Goal: Task Accomplishment & Management: Manage account settings

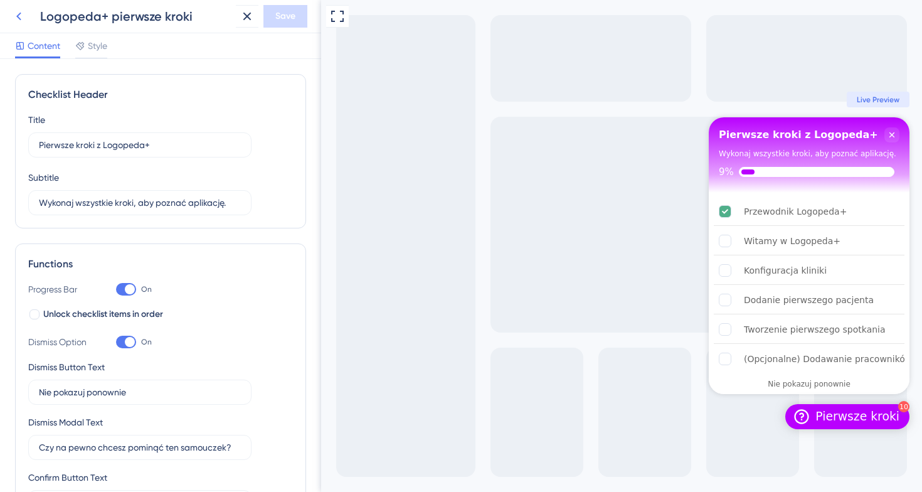
click at [18, 21] on icon at bounding box center [18, 16] width 15 height 15
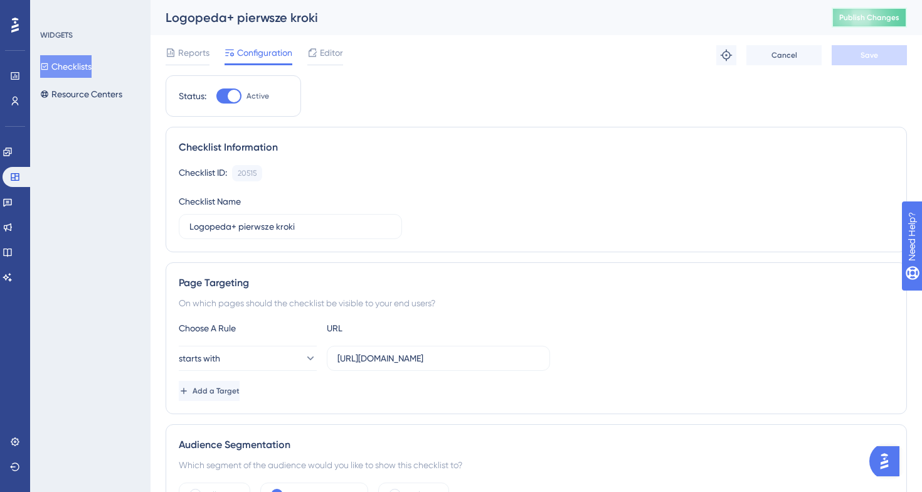
click at [868, 11] on button "Publish Changes" at bounding box center [868, 18] width 75 height 20
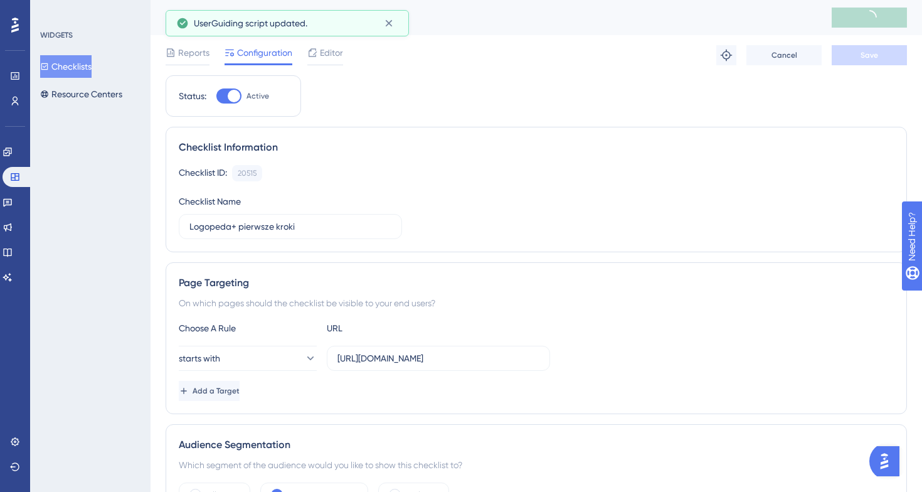
click at [73, 65] on button "Checklists" at bounding box center [65, 66] width 51 height 23
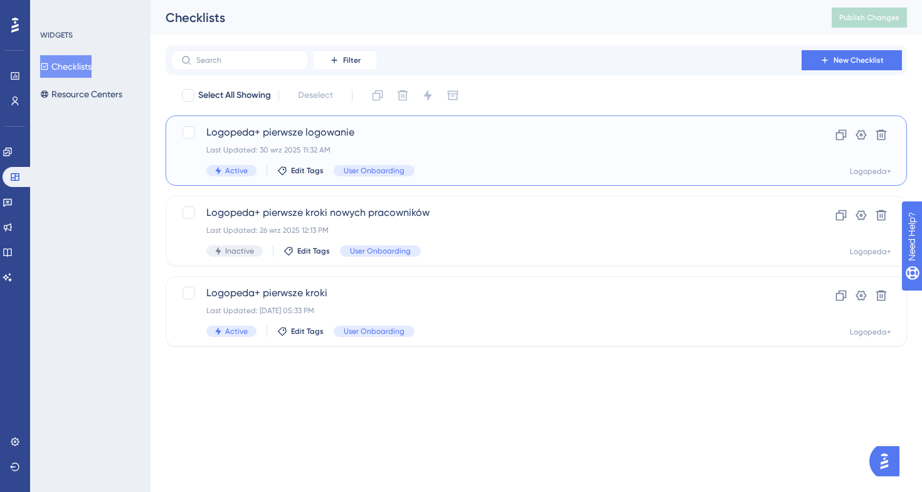
click at [263, 138] on span "Logopeda+ pierwsze logowanie" at bounding box center [485, 132] width 559 height 15
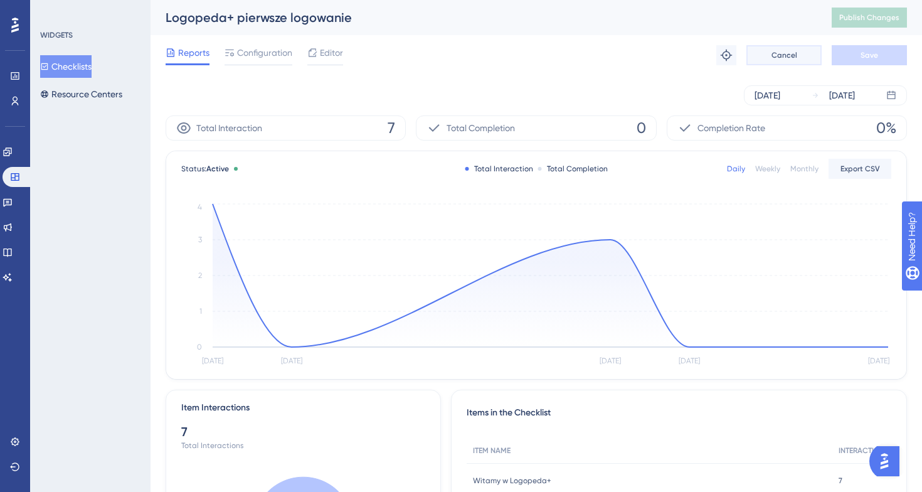
click at [779, 57] on span "Cancel" at bounding box center [784, 55] width 26 height 10
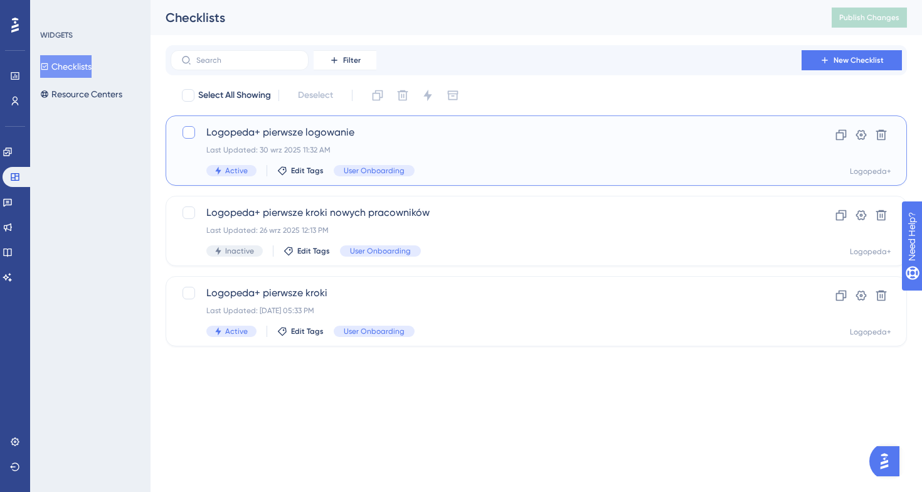
click at [192, 132] on div at bounding box center [188, 132] width 13 height 13
checkbox input "true"
click at [431, 100] on icon at bounding box center [427, 95] width 13 height 13
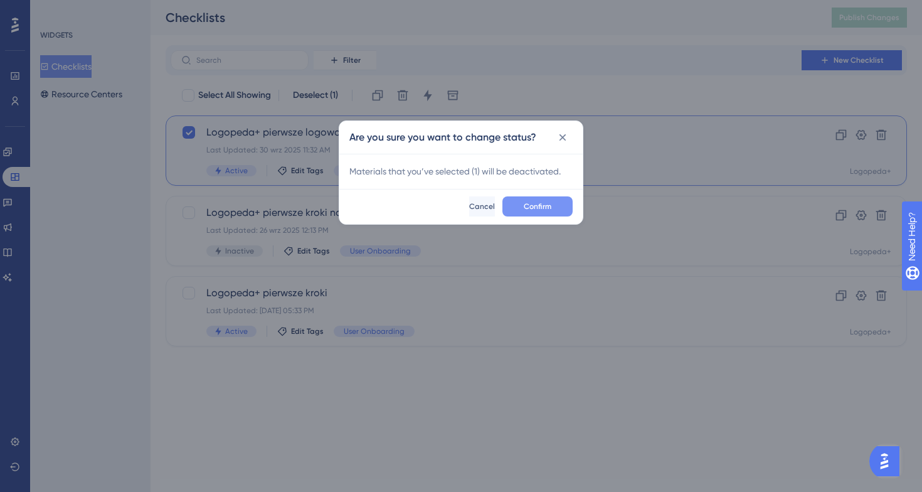
click at [534, 199] on button "Confirm" at bounding box center [537, 206] width 70 height 20
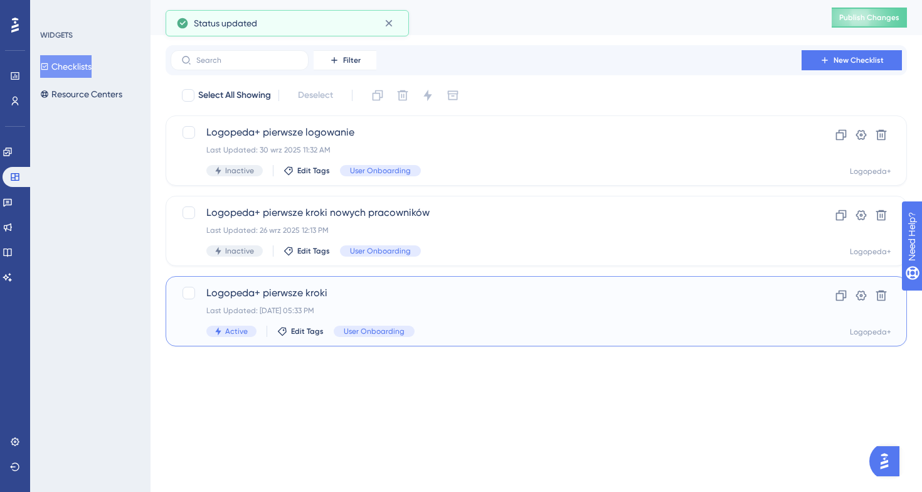
click at [450, 301] on div "Logopeda+ pierwsze kroki Last Updated: 04 paź 2025 05:33 PM Active Edit Tags Us…" at bounding box center [485, 310] width 559 height 51
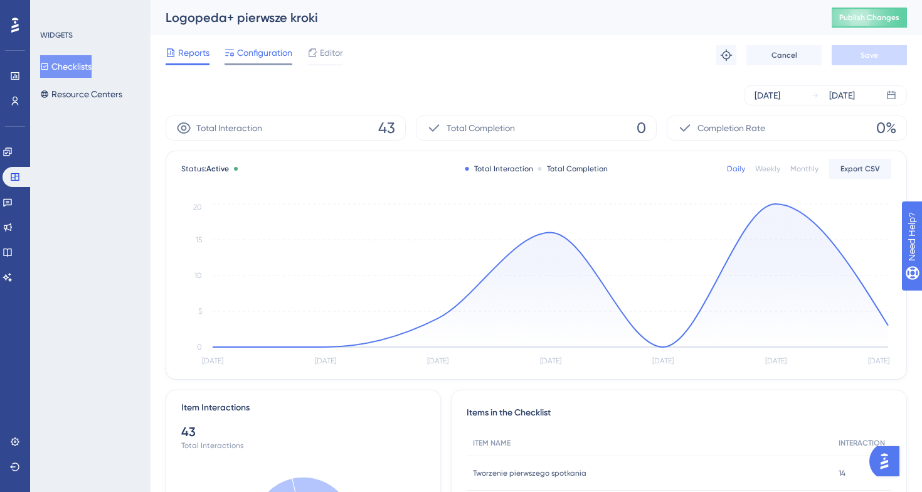
click at [265, 50] on span "Configuration" at bounding box center [264, 52] width 55 height 15
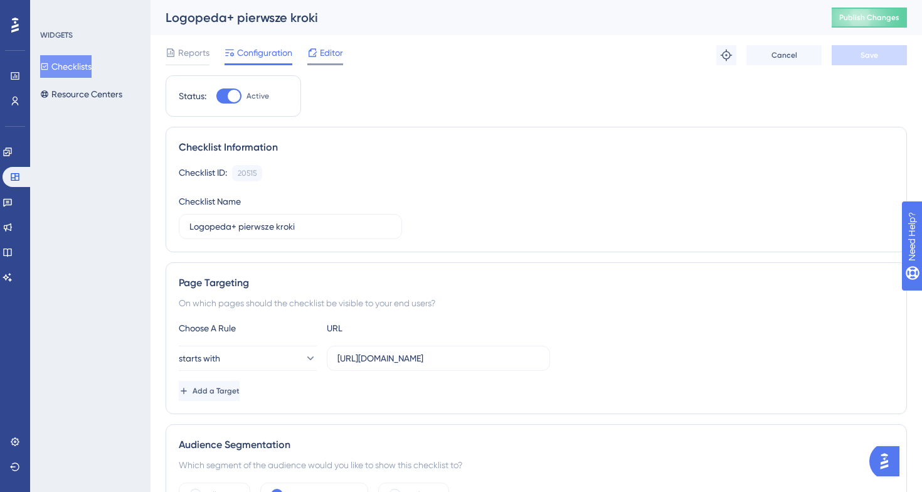
click at [319, 63] on div at bounding box center [325, 64] width 36 height 2
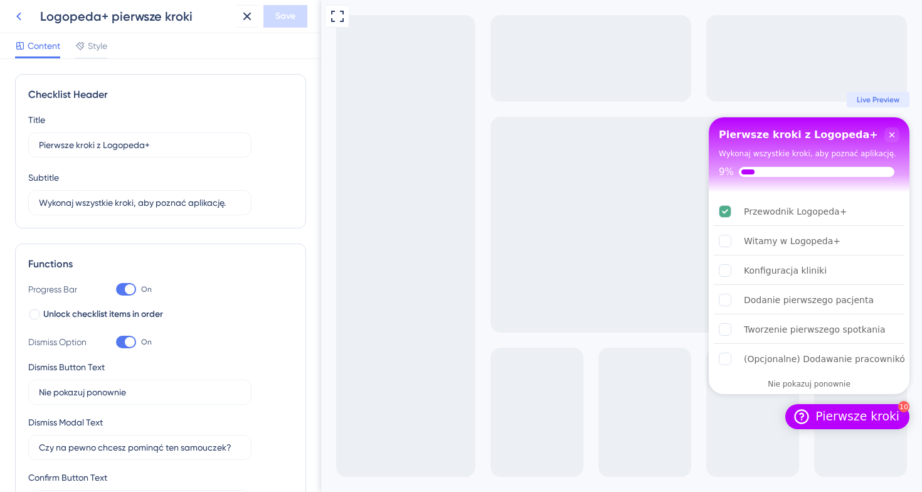
click at [13, 17] on icon at bounding box center [18, 16] width 15 height 15
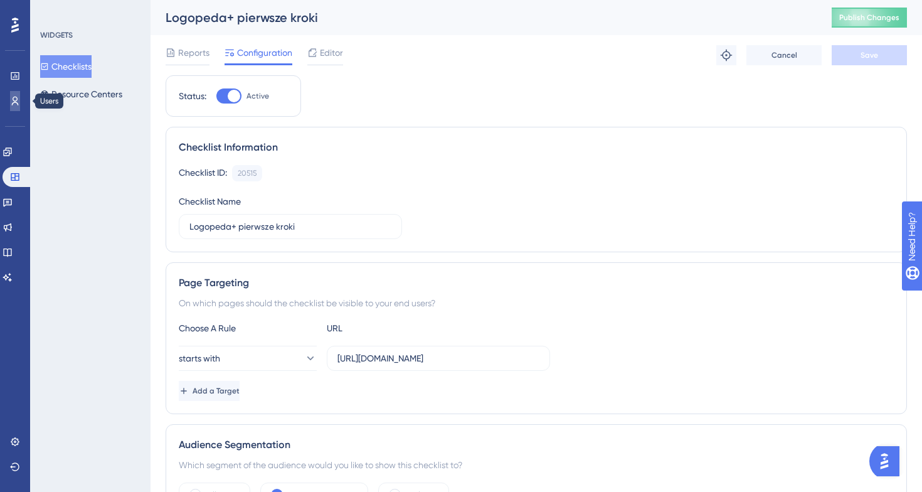
click at [12, 100] on icon at bounding box center [15, 101] width 10 height 10
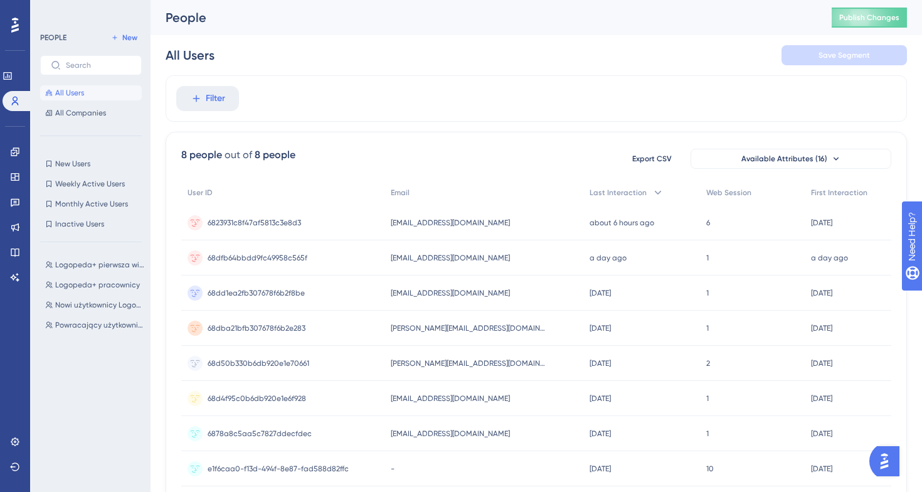
click at [92, 276] on div "Logopeda+ pierwsza wizyta w aplikacji Logopeda+ pierwsza wizyta w aplikacji Log…" at bounding box center [94, 360] width 109 height 217
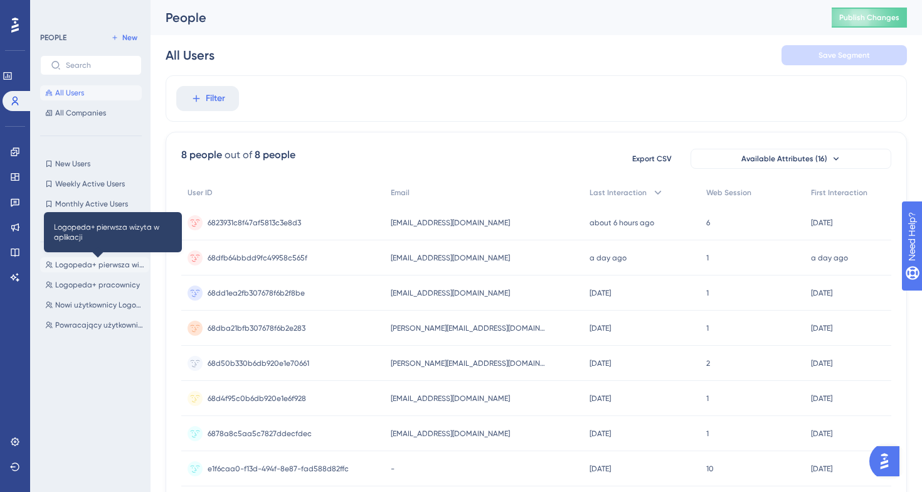
click at [97, 261] on span "Logopeda+ pierwsza wizyta w aplikacji" at bounding box center [99, 265] width 89 height 10
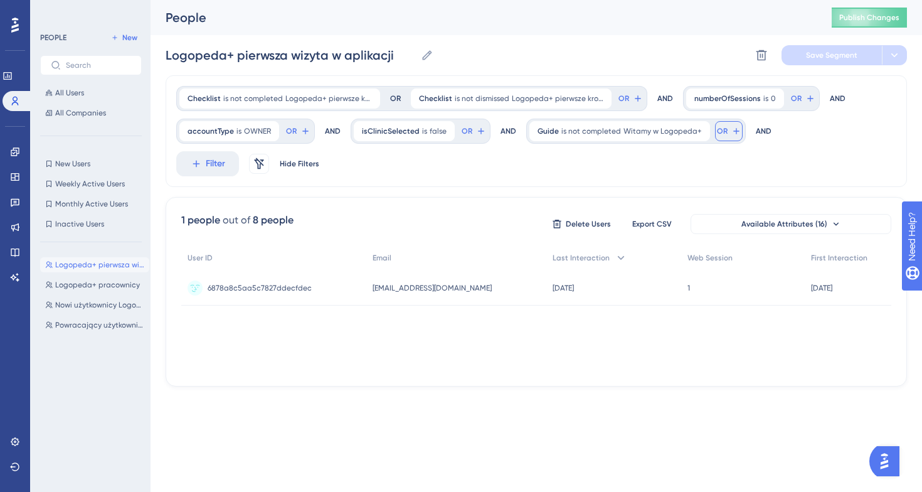
click at [717, 132] on span "OR" at bounding box center [722, 131] width 11 height 10
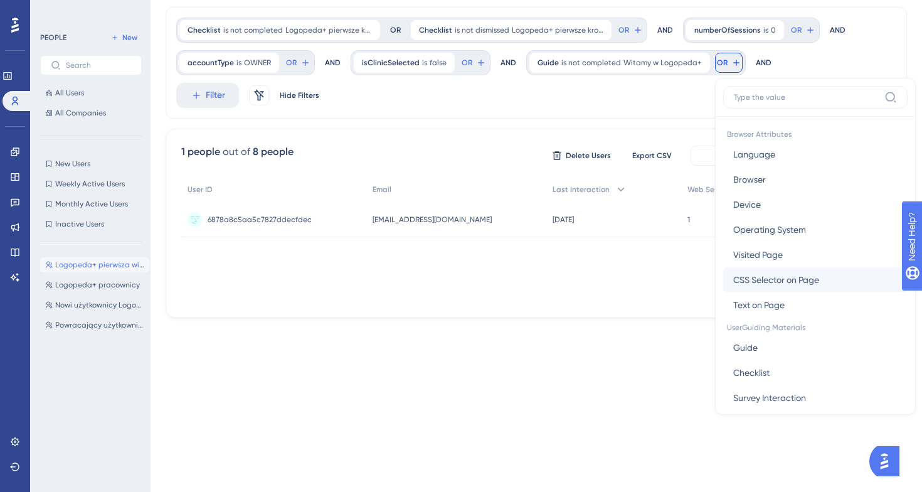
scroll to position [23, 0]
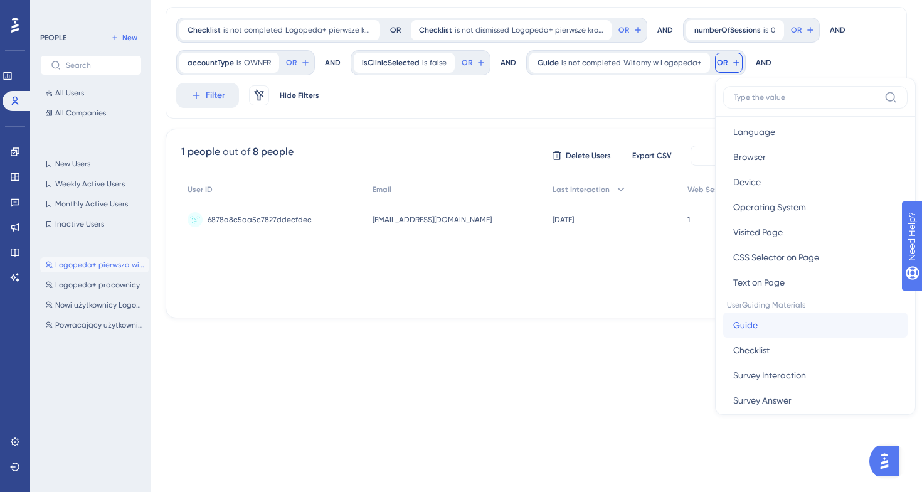
click at [746, 324] on span "Guide" at bounding box center [745, 324] width 24 height 15
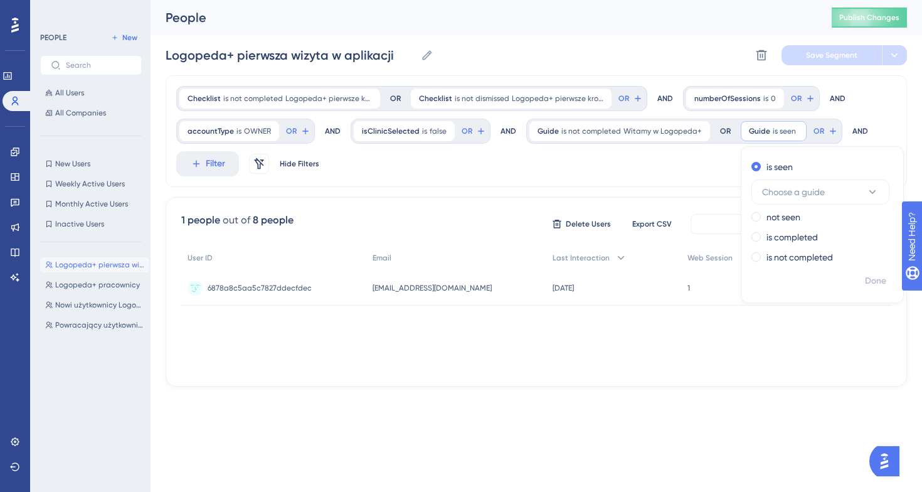
scroll to position [0, 0]
click at [679, 162] on div "Checklist is not completed Logopeda+ pierwsze kroki Logopeda+ pierwsze kroki Re…" at bounding box center [536, 131] width 741 height 112
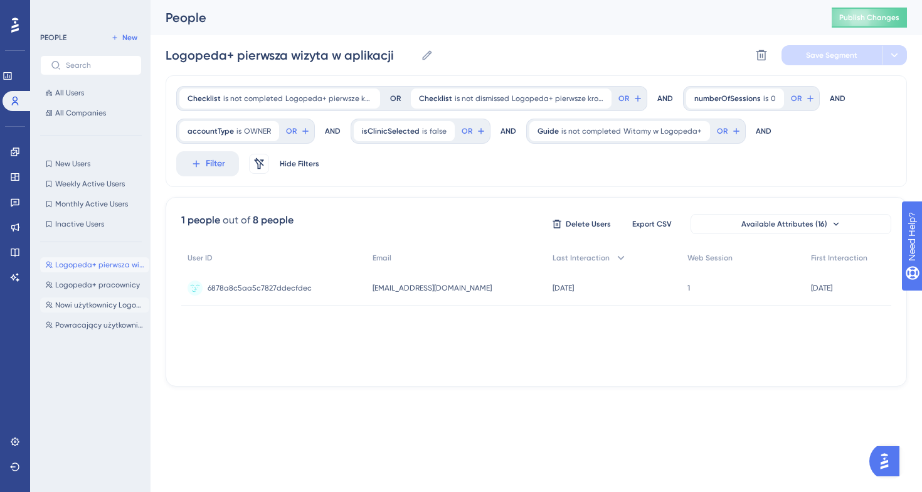
click at [113, 310] on button "Nowi użytkownicy Logopeda+ Nowi użytkownicy Logopeda+" at bounding box center [94, 304] width 109 height 15
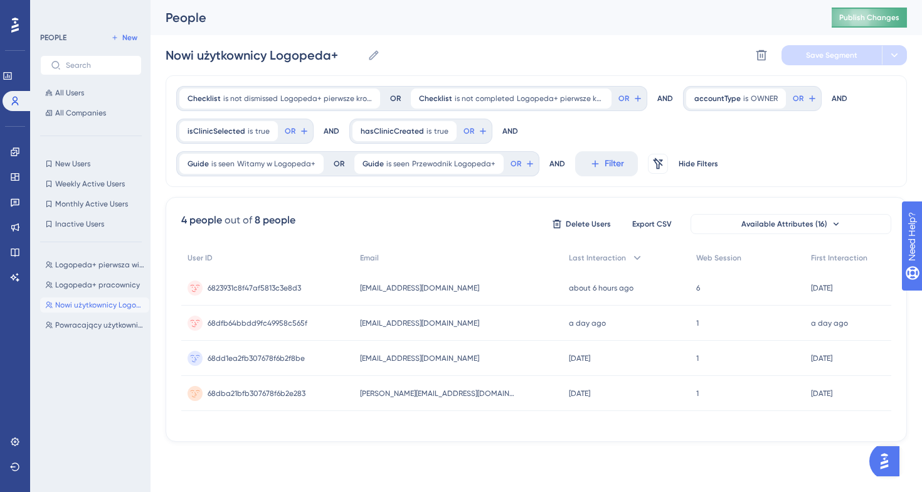
click at [843, 14] on span "Publish Changes" at bounding box center [869, 18] width 60 height 10
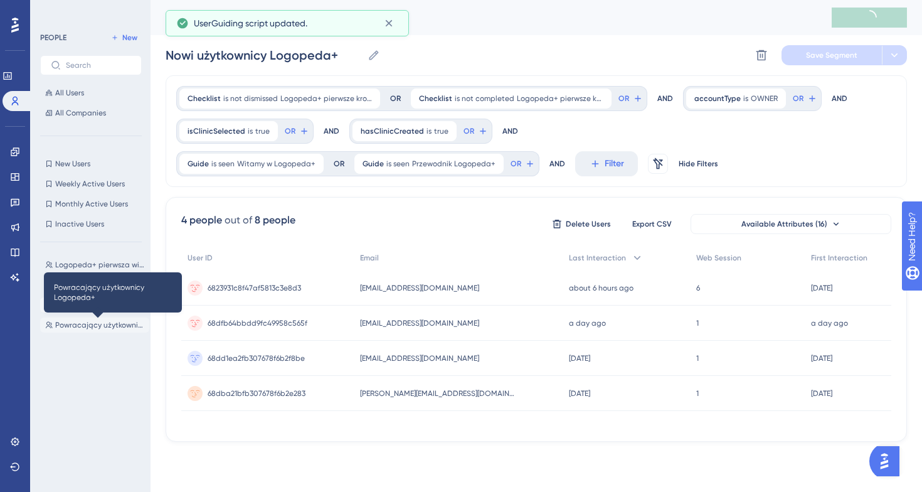
click at [103, 327] on span "Powracający użytkownicy Logopeda+" at bounding box center [99, 325] width 89 height 10
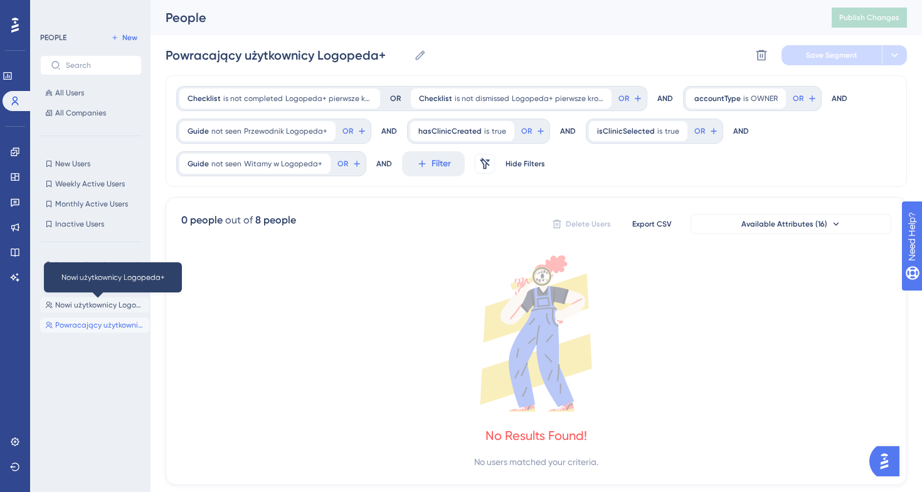
click at [110, 307] on span "Nowi użytkownicy Logopeda+" at bounding box center [99, 305] width 89 height 10
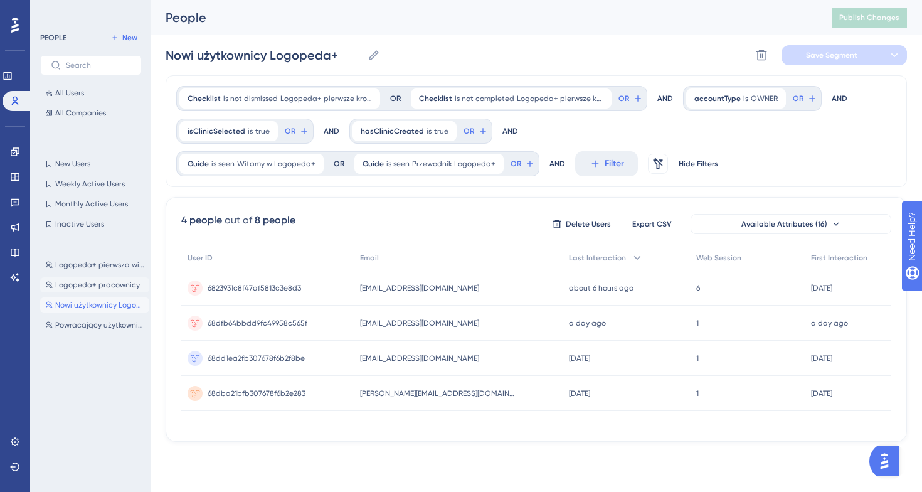
click at [107, 277] on button "Logopeda+ pracownicy Logopeda+ pracownicy" at bounding box center [94, 284] width 109 height 15
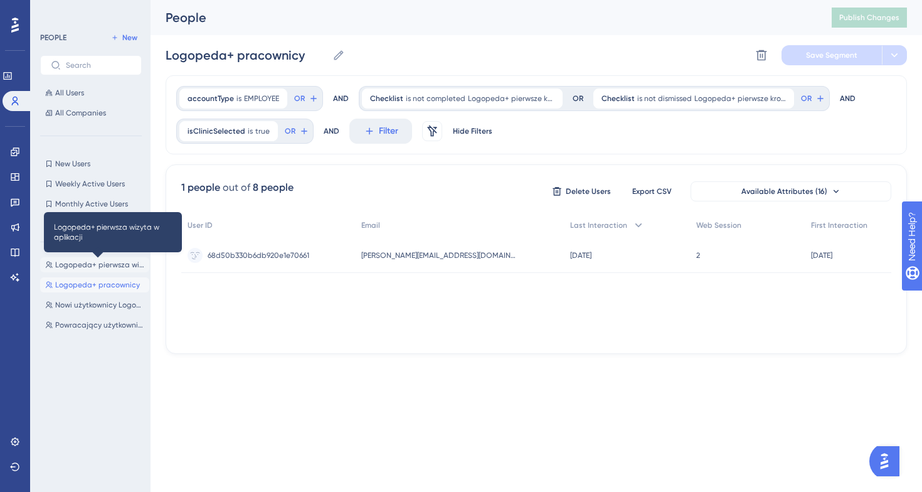
click at [103, 264] on span "Logopeda+ pierwsza wizyta w aplikacji" at bounding box center [99, 265] width 89 height 10
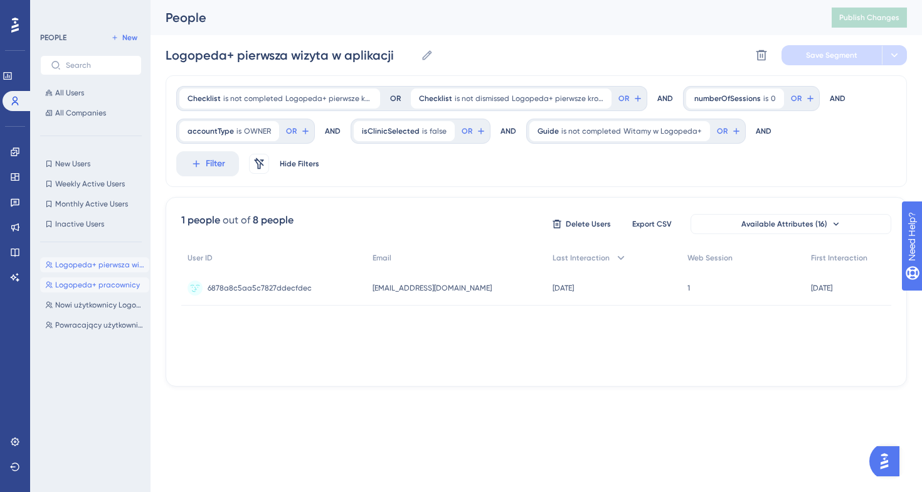
click at [101, 285] on span "Logopeda+ pracownicy" at bounding box center [97, 285] width 85 height 10
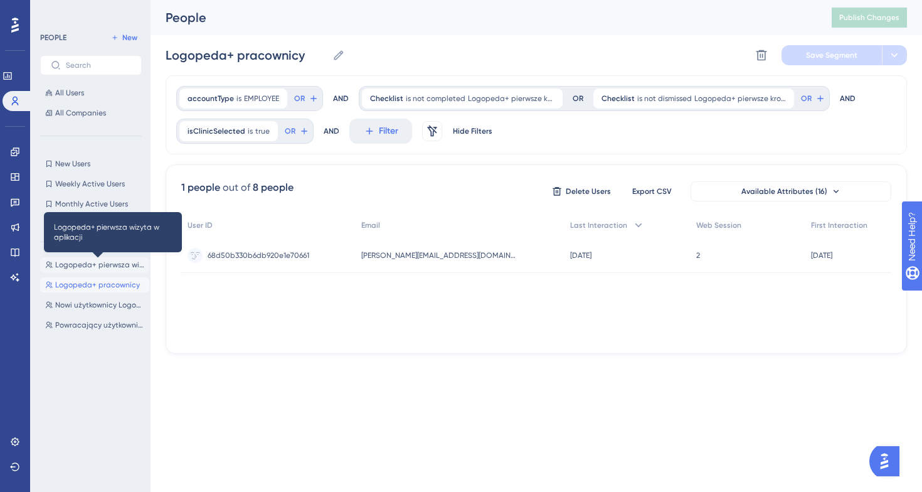
click at [103, 266] on span "Logopeda+ pierwsza wizyta w aplikacji" at bounding box center [99, 265] width 89 height 10
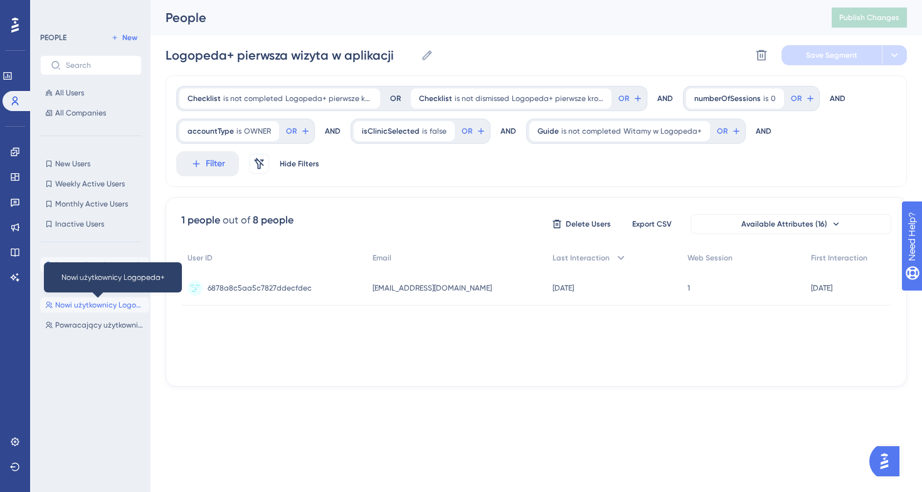
click at [110, 305] on span "Nowi użytkownicy Logopeda+" at bounding box center [99, 305] width 89 height 10
type input "Nowi użytkownicy Logopeda+"
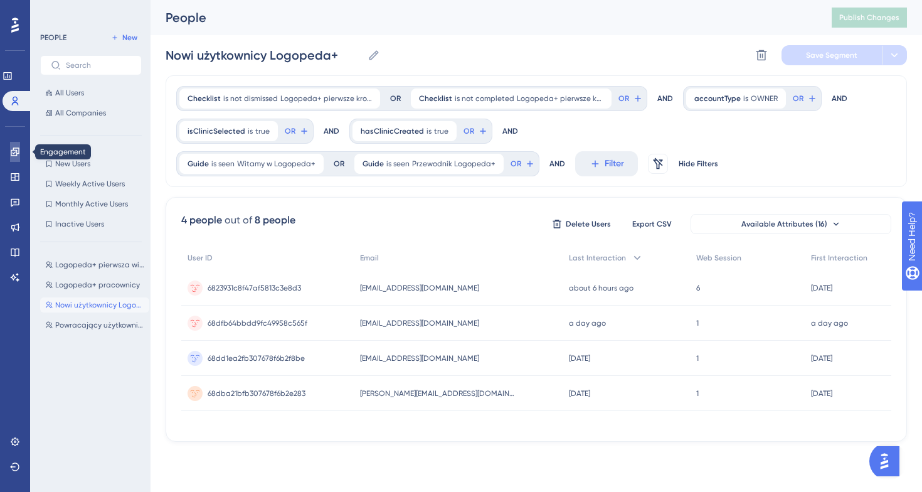
click at [16, 154] on icon at bounding box center [15, 152] width 10 height 10
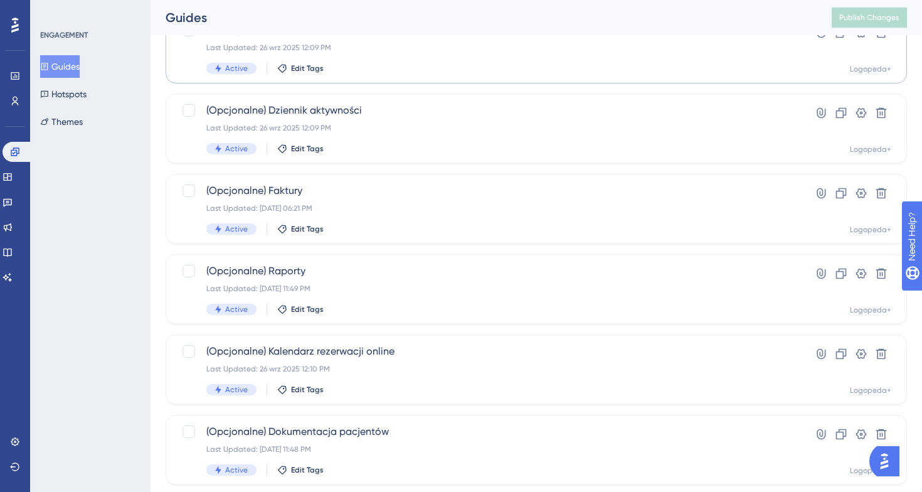
scroll to position [481, 0]
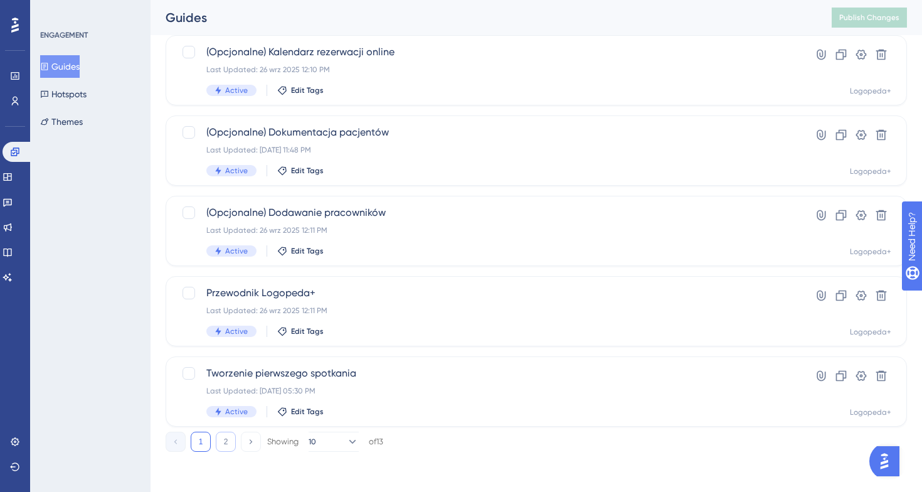
click at [225, 440] on button "2" at bounding box center [226, 441] width 20 height 20
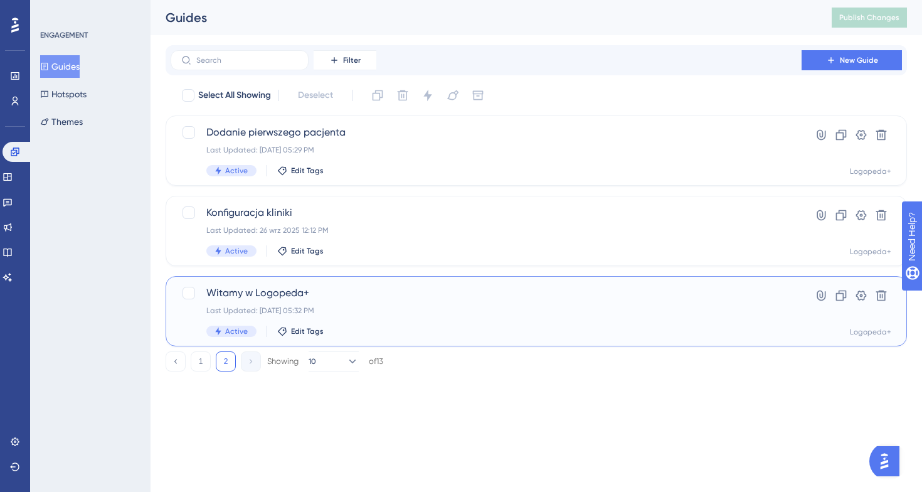
click at [318, 298] on span "Witamy w Logopeda+" at bounding box center [485, 292] width 559 height 15
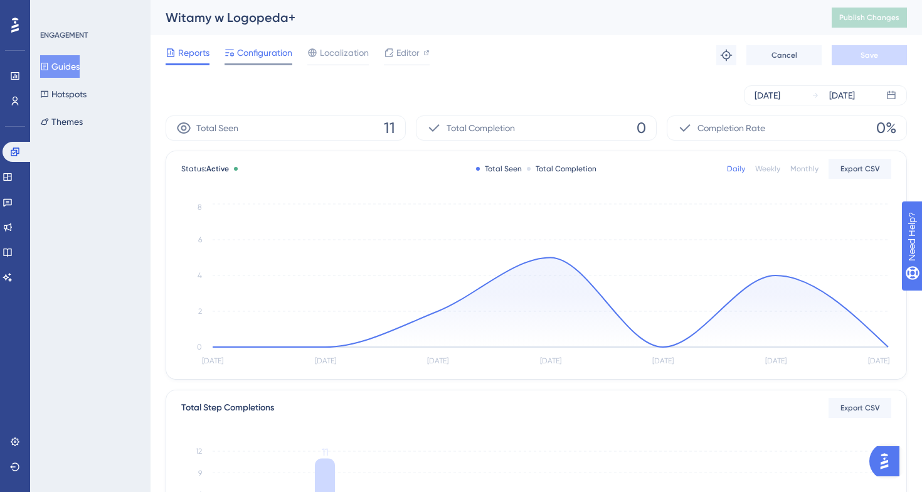
click at [269, 54] on span "Configuration" at bounding box center [264, 52] width 55 height 15
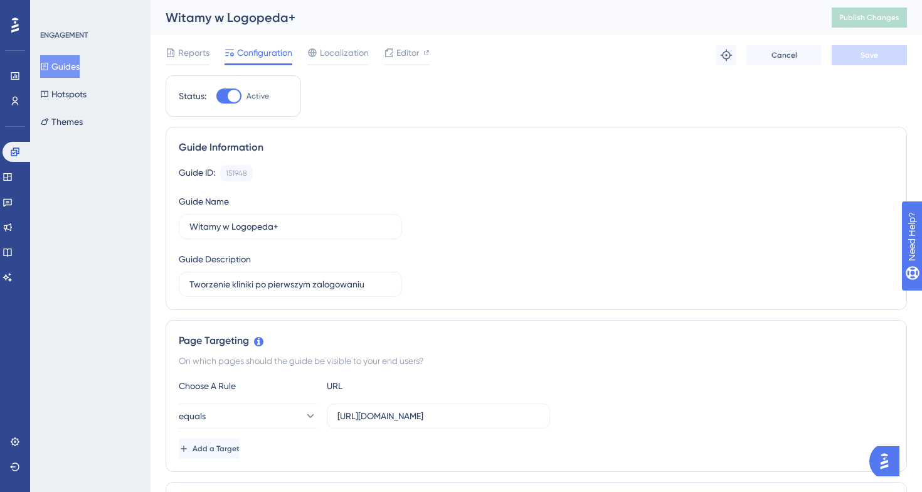
click at [14, 87] on div "Performance Users" at bounding box center [15, 88] width 10 height 45
click at [14, 77] on icon at bounding box center [15, 76] width 10 height 10
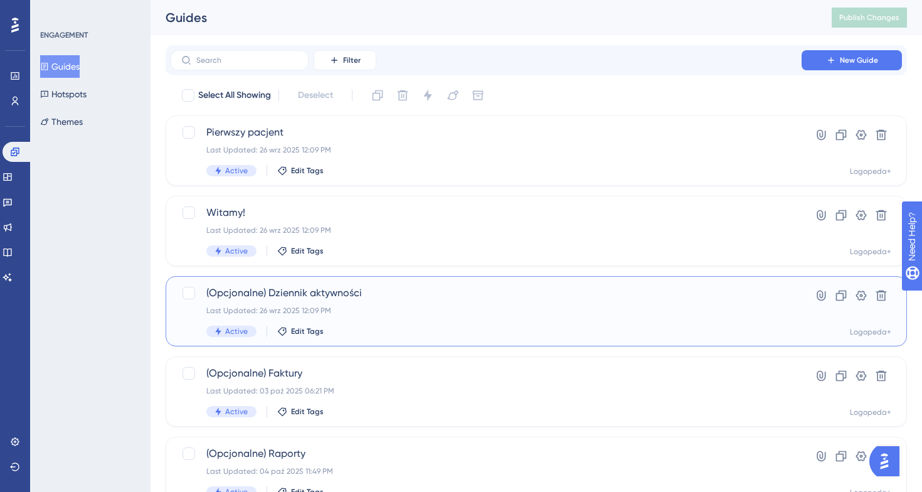
click at [408, 324] on div "(Opcjonalne) Dziennik aktywności Last Updated: 26 wrz 2025 12:09 PM Active Edit…" at bounding box center [485, 310] width 559 height 51
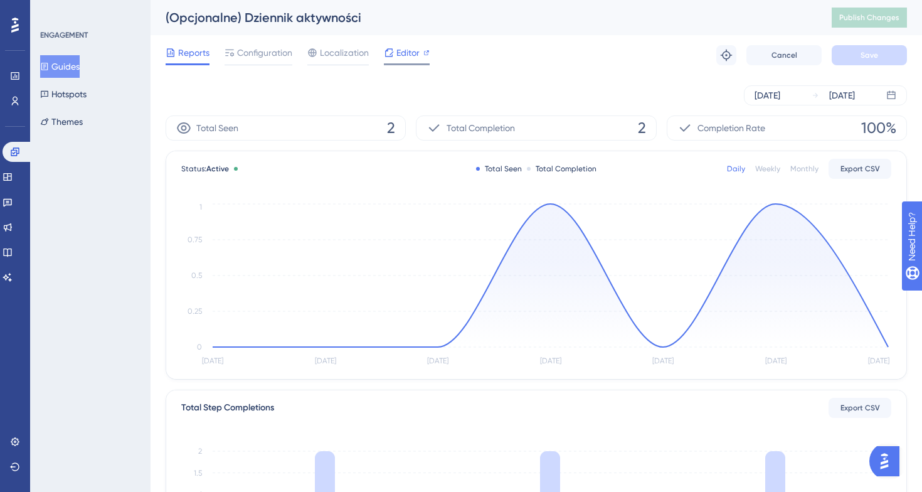
click at [394, 56] on div "Editor" at bounding box center [407, 52] width 46 height 15
